Goal: Download file/media

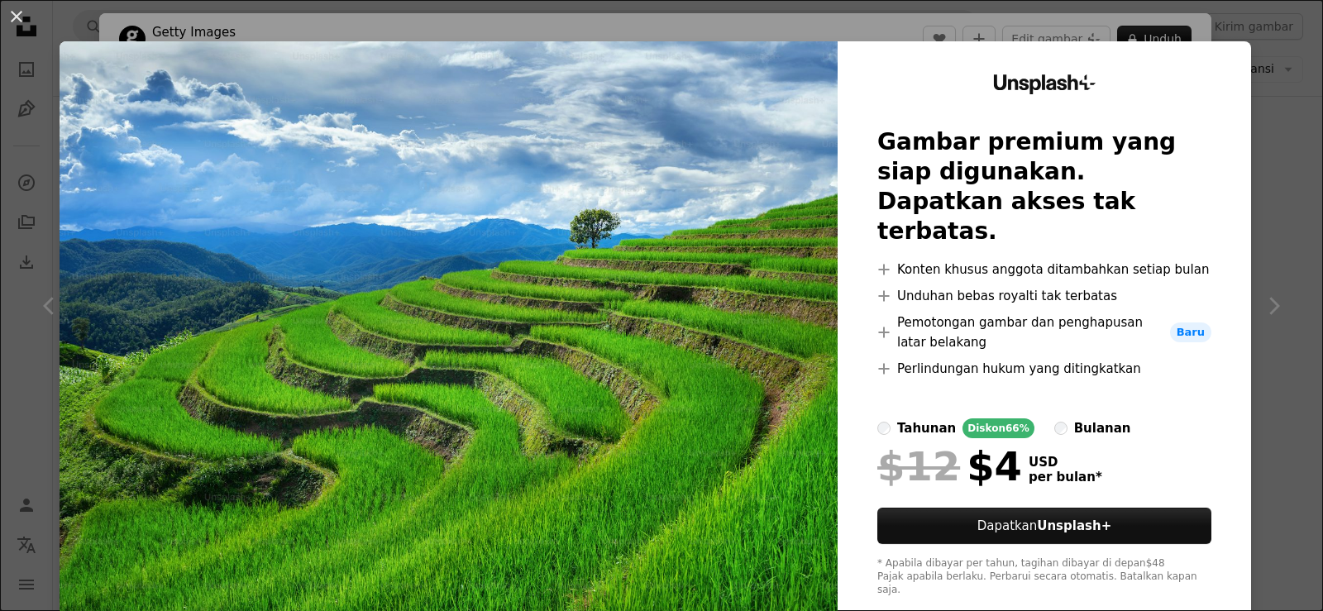
scroll to position [19, 0]
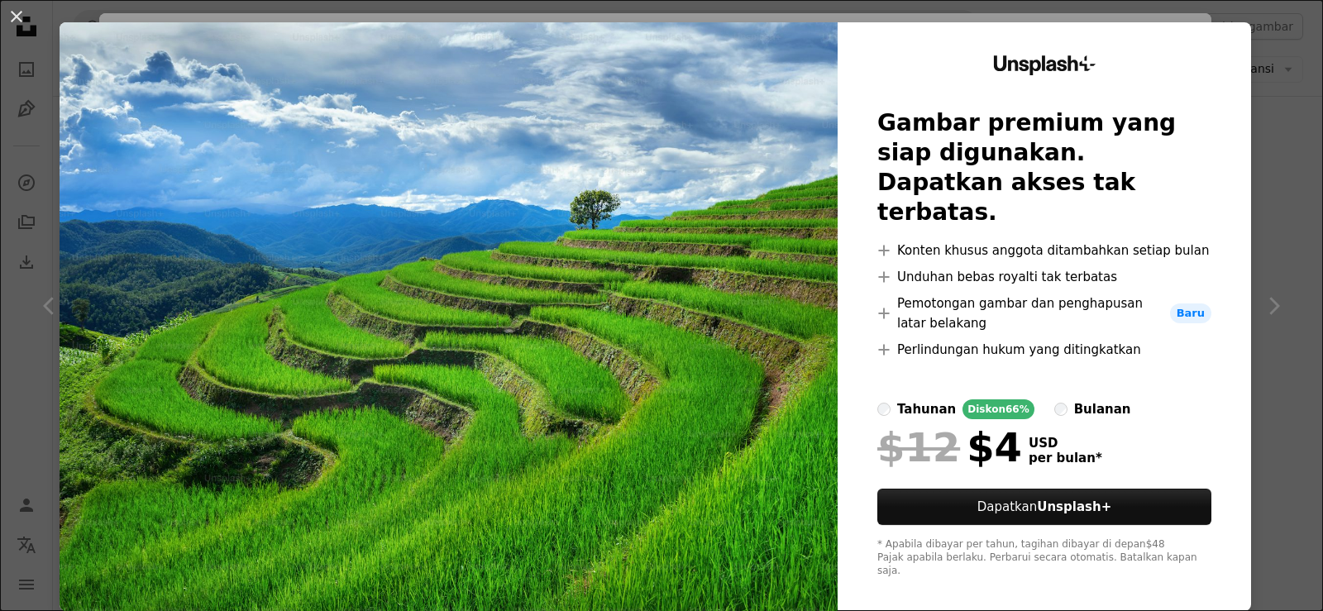
click at [174, 64] on img at bounding box center [449, 316] width 778 height 589
click at [1278, 38] on div "An X shape Unsplash+ Gambar premium yang siap digunakan. Dapatkan akses tak ter…" at bounding box center [661, 305] width 1323 height 611
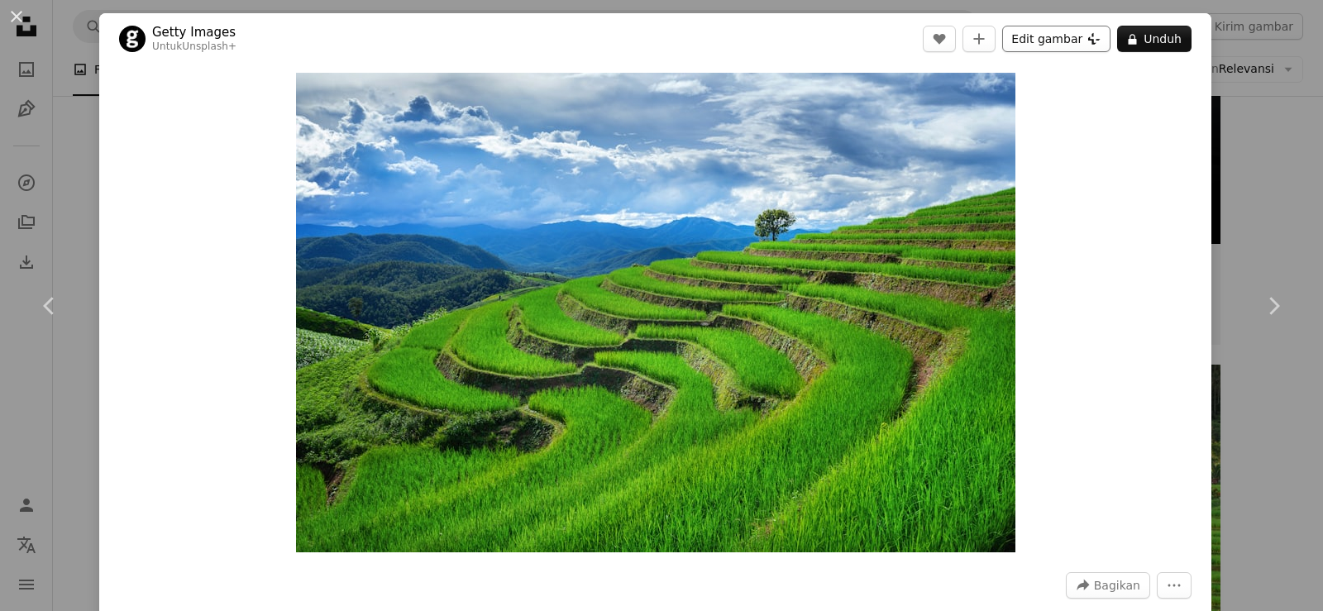
click at [1029, 39] on button "Edit gambar Plus sign for Unsplash+" at bounding box center [1056, 39] width 108 height 26
